Goal: Find specific page/section: Find specific page/section

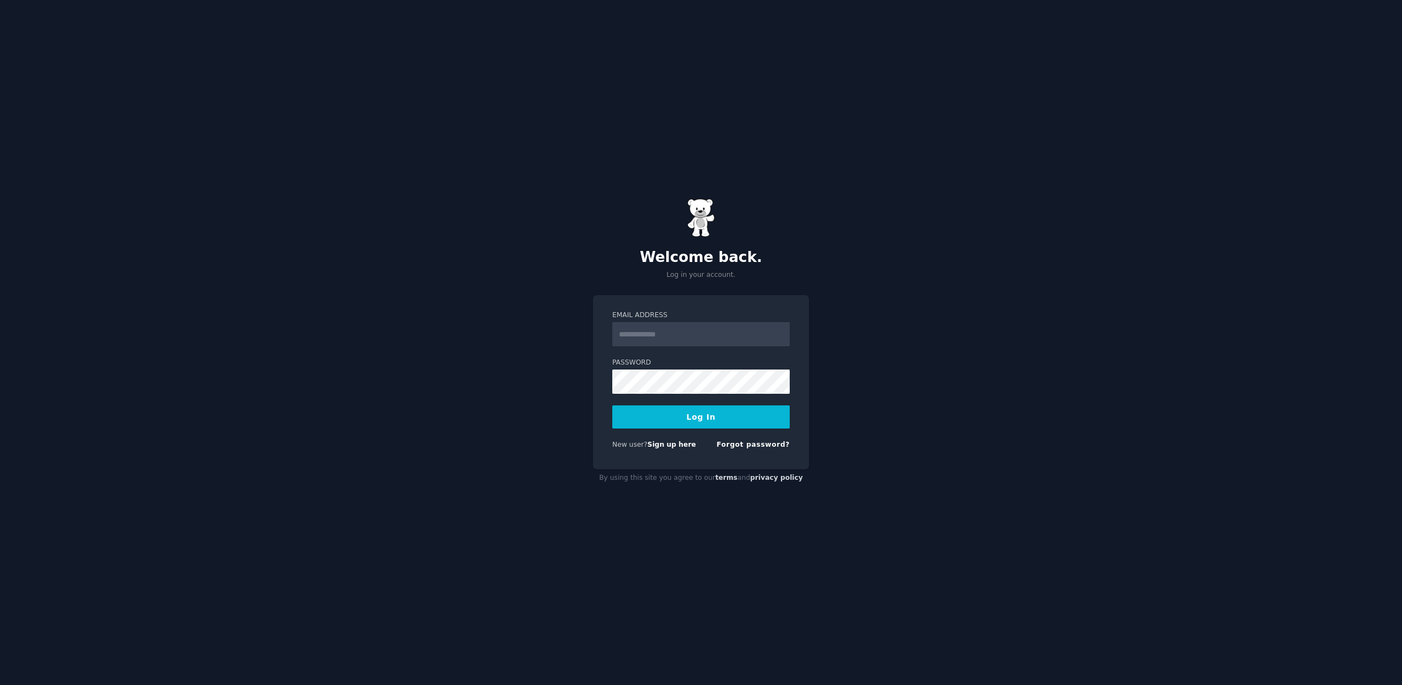
click at [654, 336] on input "Email Address" at bounding box center [700, 334] width 177 height 24
type input "**********"
click at [701, 422] on button "Log In" at bounding box center [700, 416] width 177 height 23
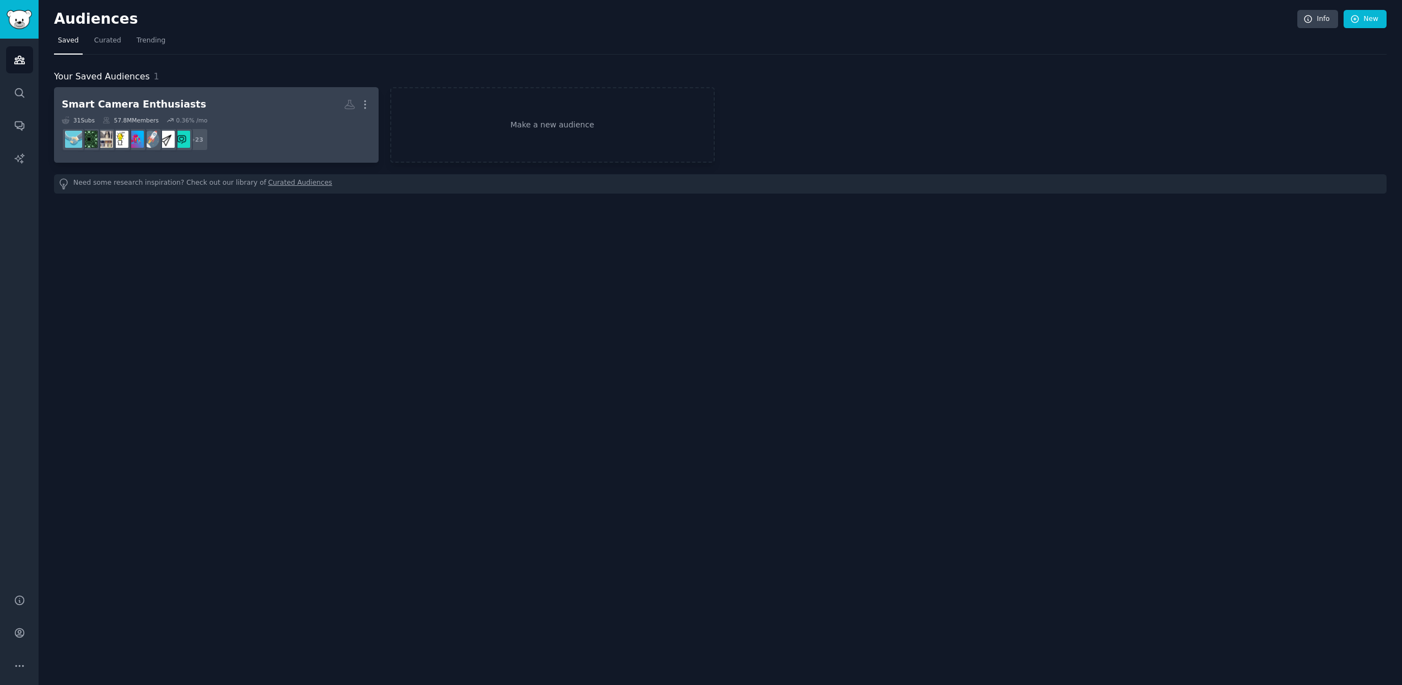
click at [279, 107] on h2 "Smart Camera Enthusiasts More" at bounding box center [216, 104] width 309 height 19
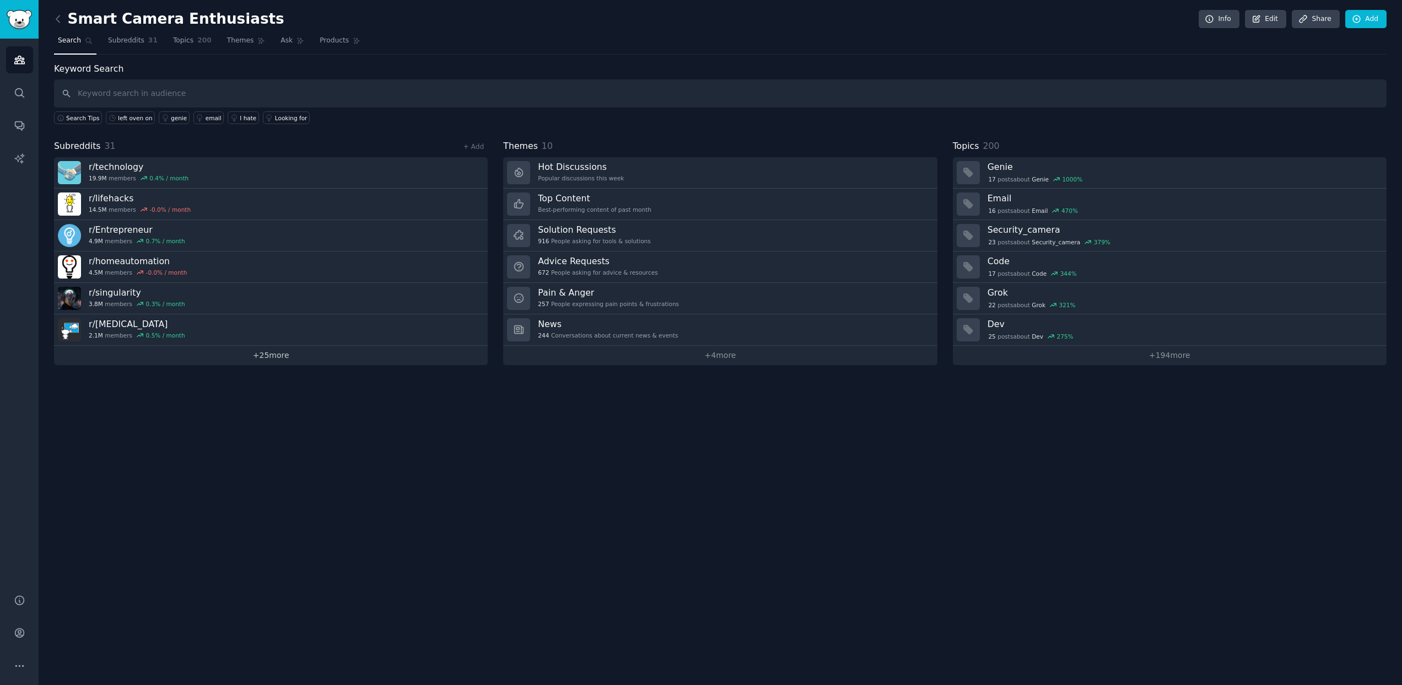
click at [302, 360] on link "+ 25 more" at bounding box center [271, 355] width 434 height 19
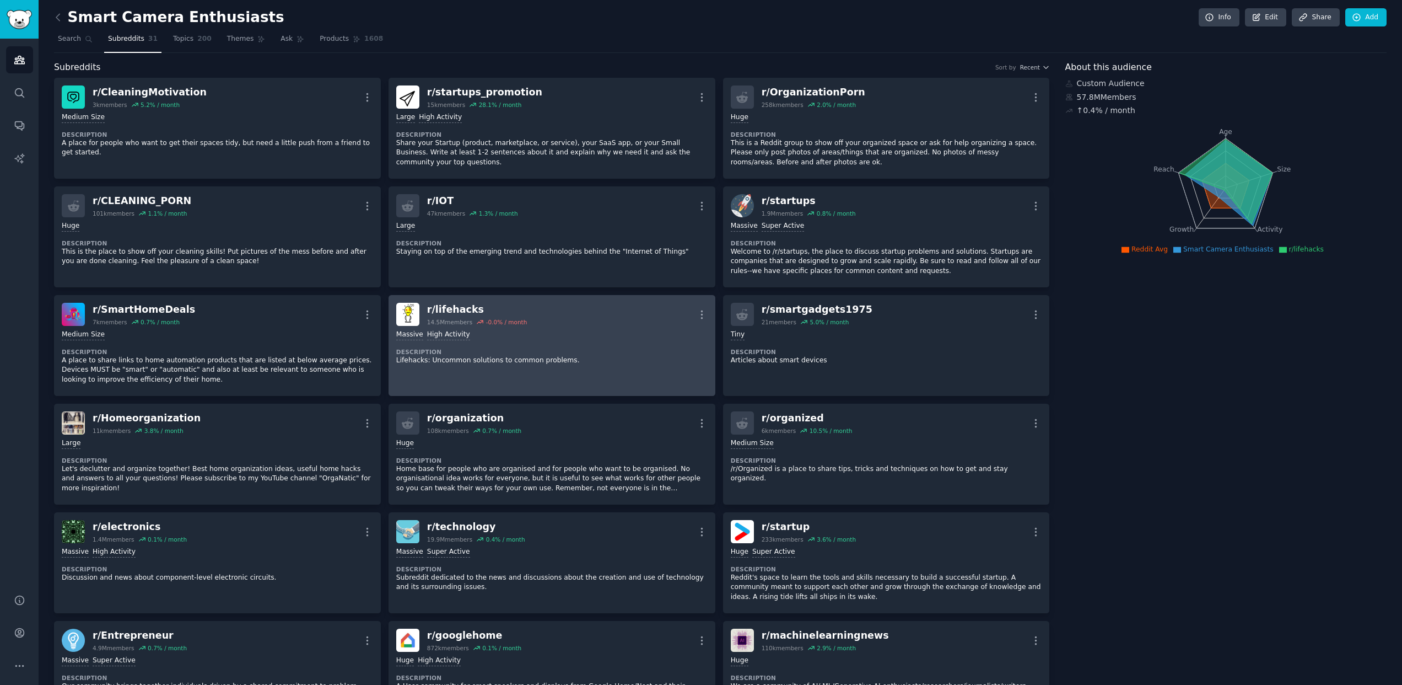
scroll to position [2, 0]
